Goal: Check status: Check status

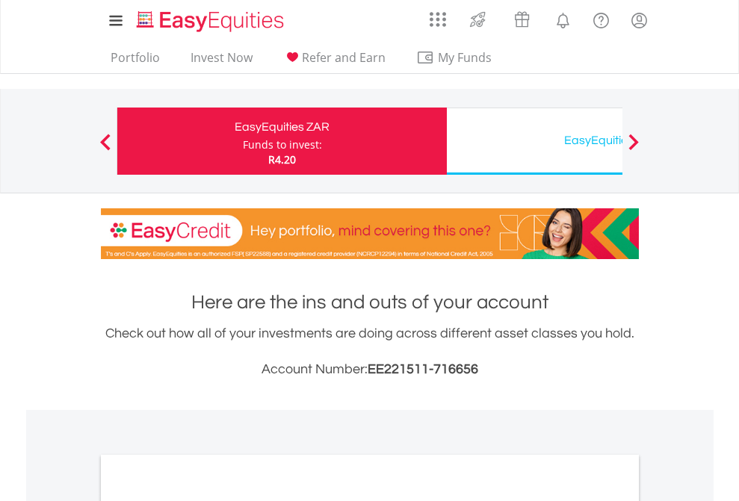
click at [243, 141] on div "Funds to invest:" at bounding box center [282, 144] width 79 height 15
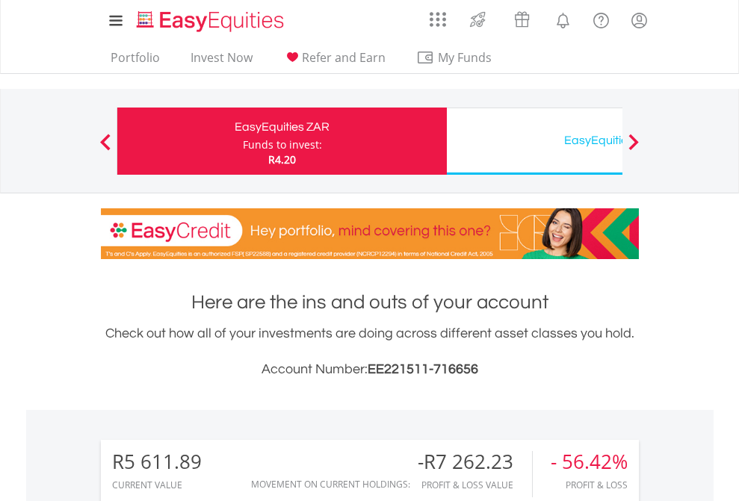
scroll to position [143, 235]
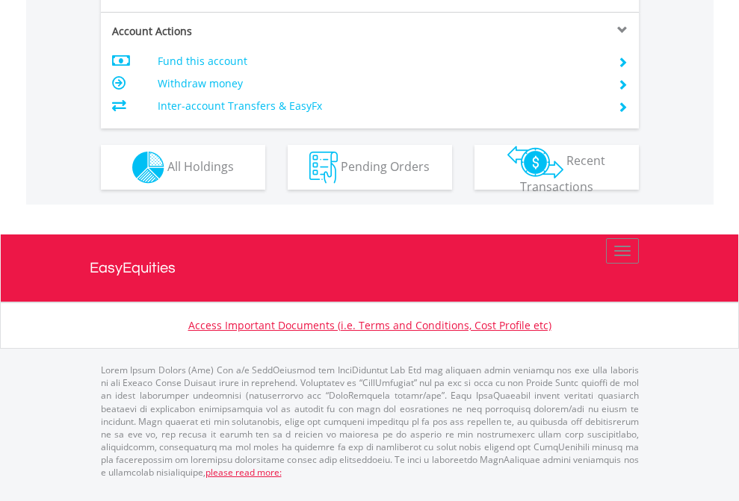
scroll to position [1403, 0]
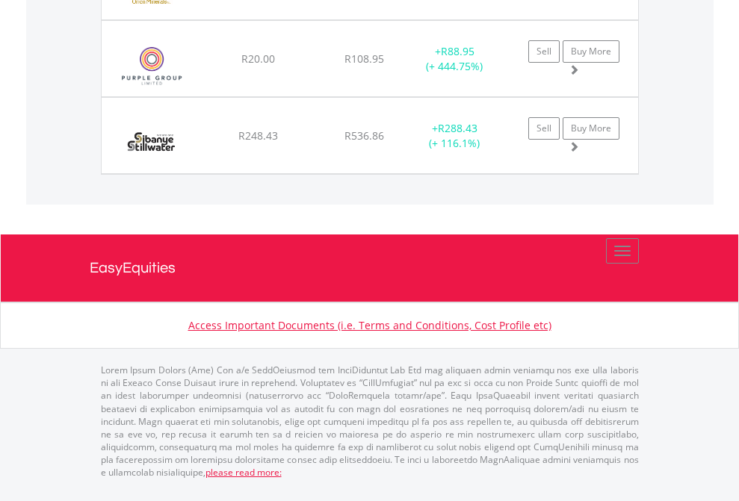
scroll to position [108, 0]
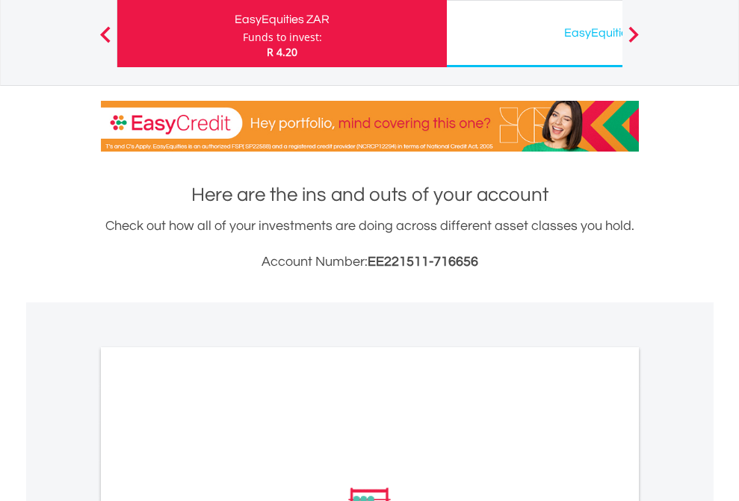
click at [534, 34] on div "EasyEquities USD" at bounding box center [612, 32] width 312 height 21
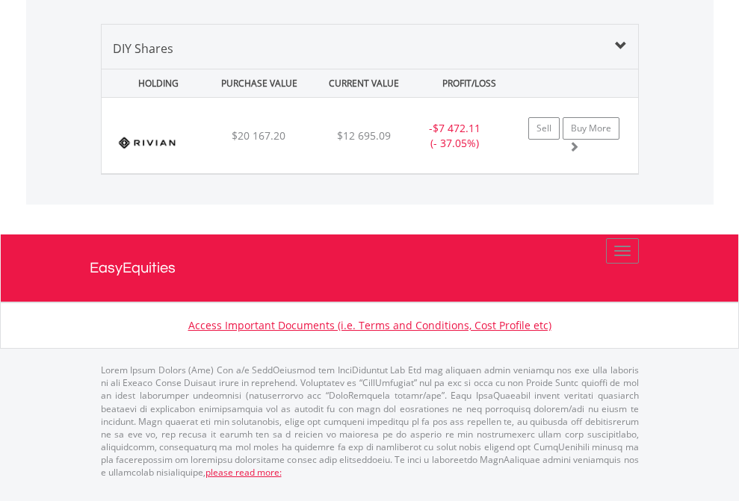
scroll to position [1444, 0]
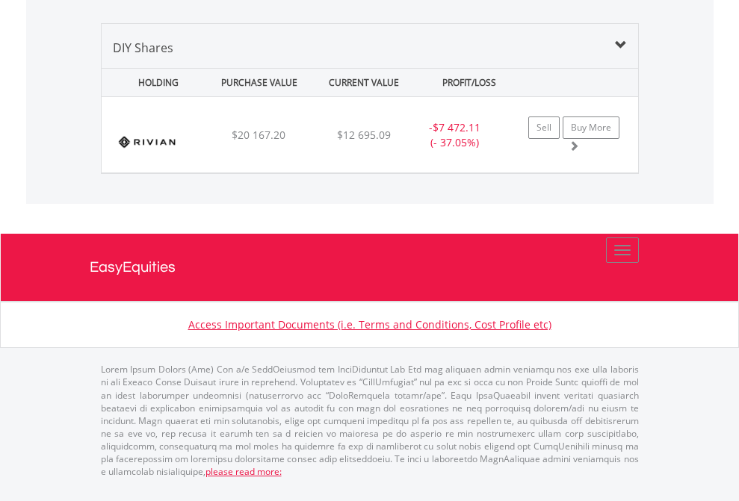
scroll to position [108, 0]
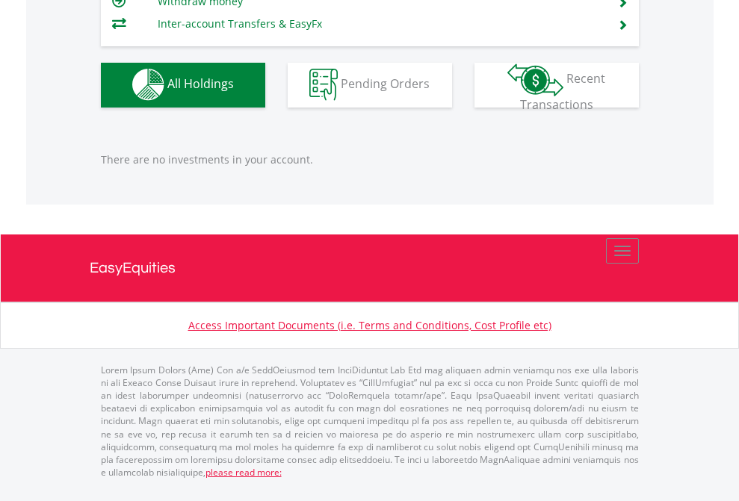
scroll to position [143, 235]
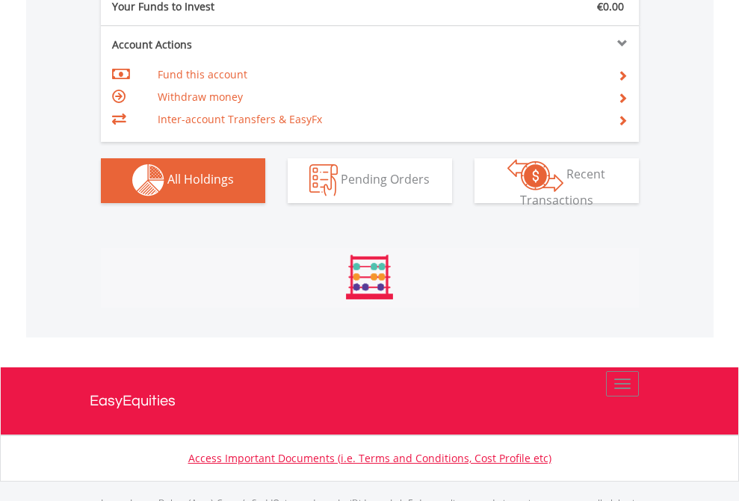
scroll to position [1480, 0]
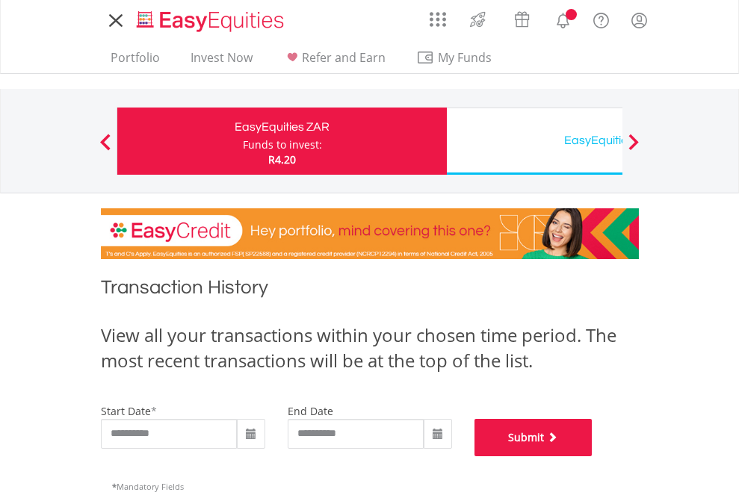
click at [593, 457] on button "Submit" at bounding box center [533, 437] width 118 height 37
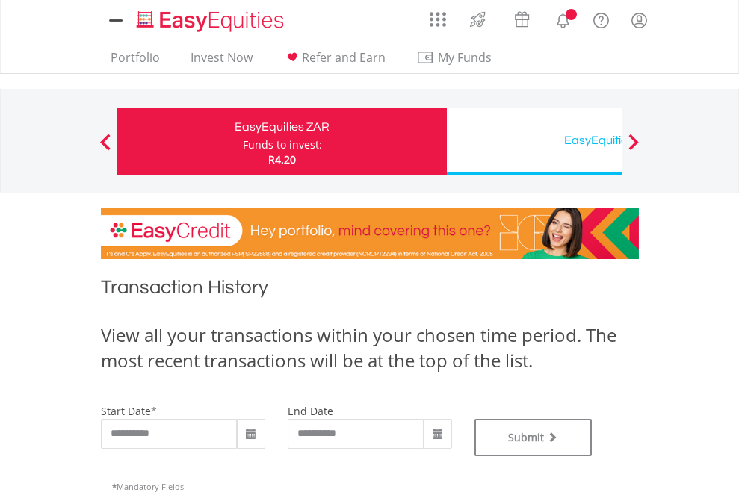
click at [534, 141] on div "EasyEquities USD" at bounding box center [612, 140] width 312 height 21
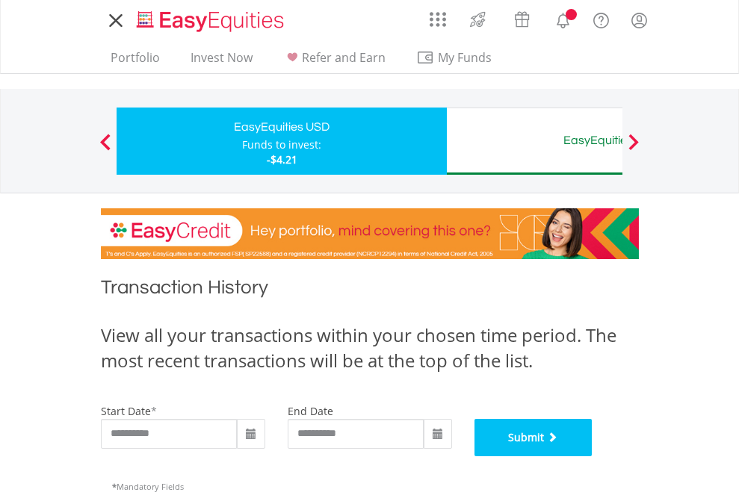
click at [593, 457] on button "Submit" at bounding box center [533, 437] width 118 height 37
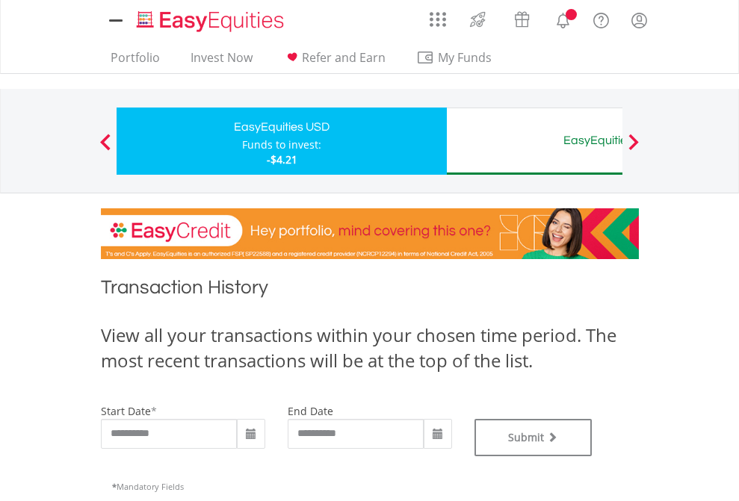
click at [534, 141] on div "EasyEquities AUD" at bounding box center [612, 140] width 312 height 21
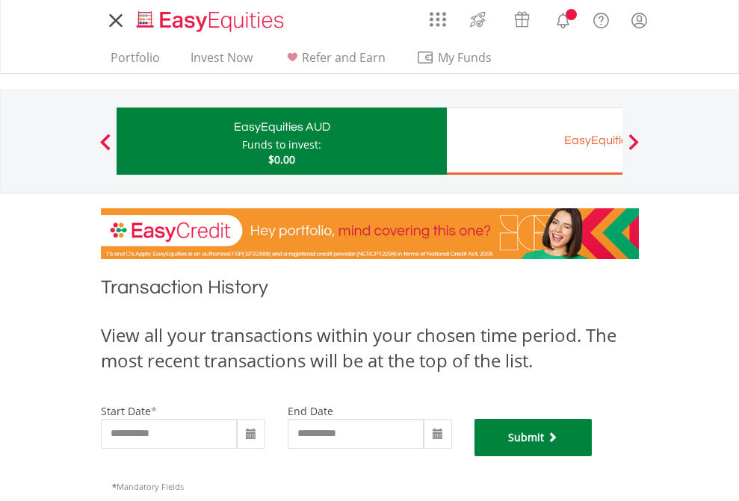
click at [593, 457] on button "Submit" at bounding box center [533, 437] width 118 height 37
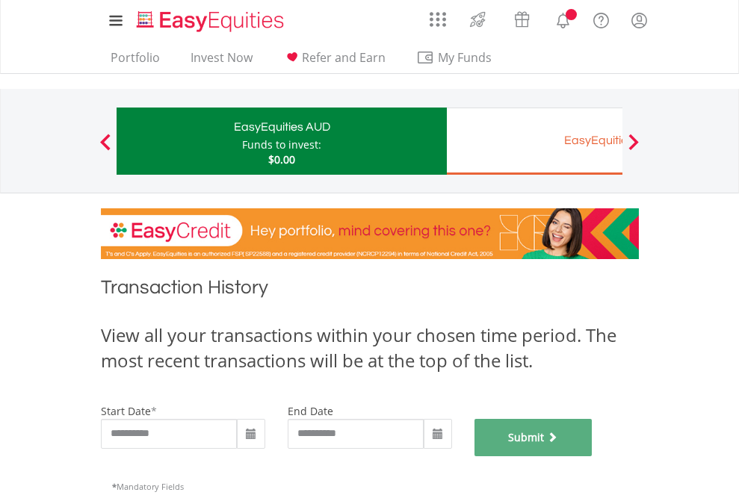
scroll to position [606, 0]
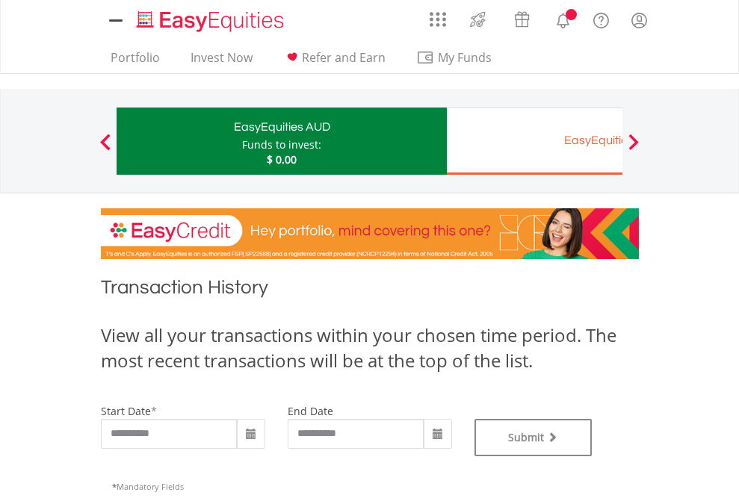
click at [534, 141] on div "EasyEquities EUR" at bounding box center [612, 140] width 312 height 21
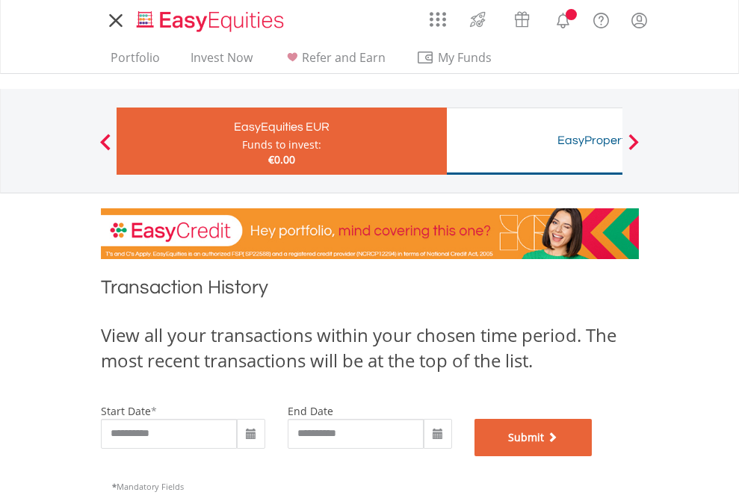
click at [593, 457] on button "Submit" at bounding box center [533, 437] width 118 height 37
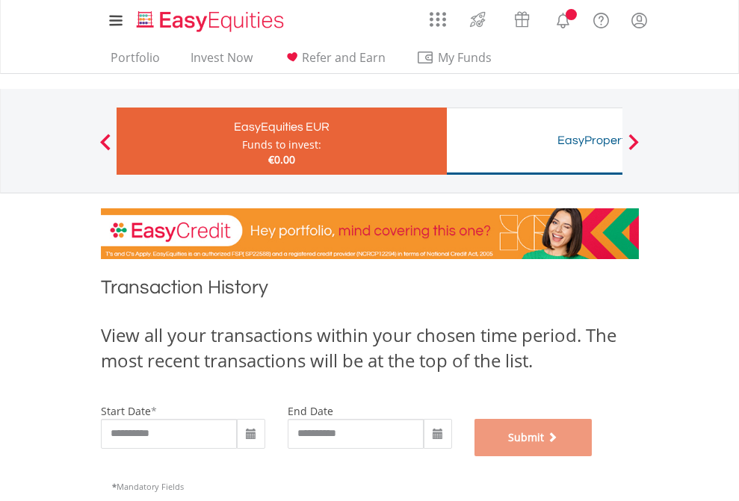
scroll to position [606, 0]
